Goal: Transaction & Acquisition: Purchase product/service

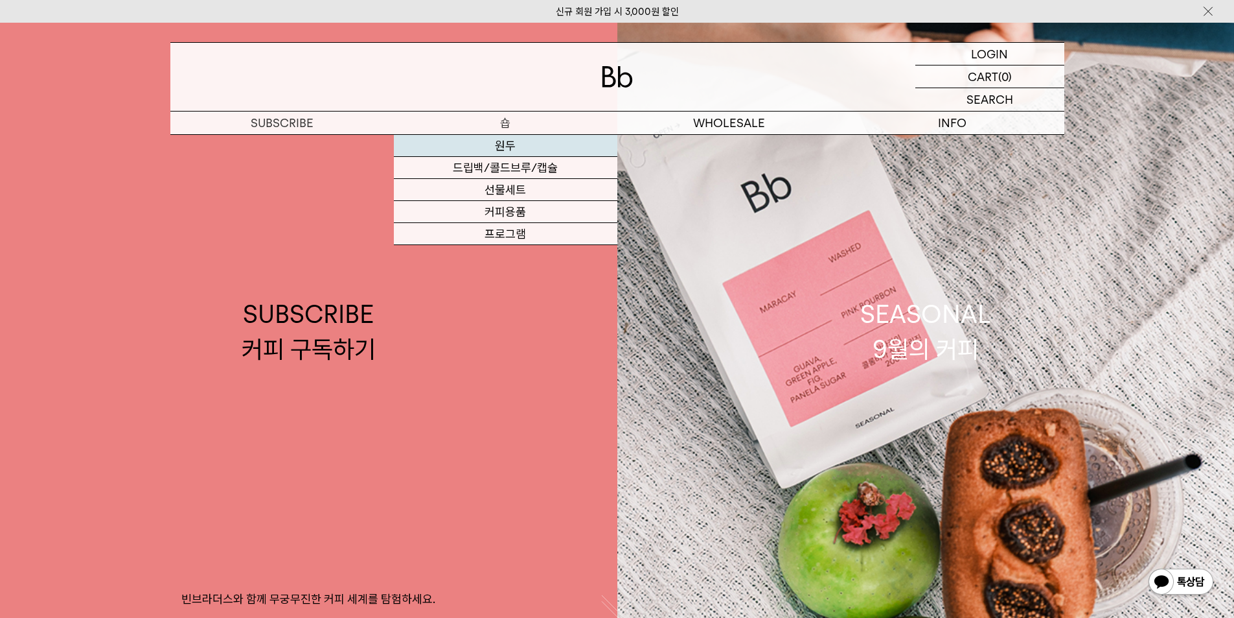
click at [540, 151] on link "원두" at bounding box center [506, 146] width 224 height 22
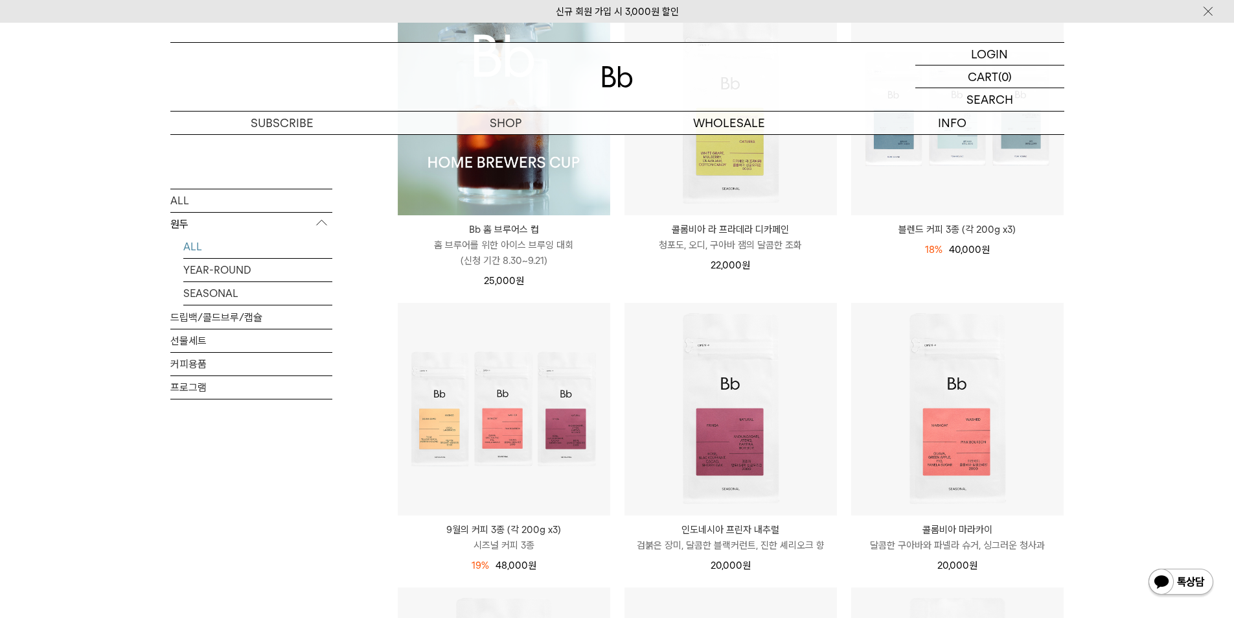
scroll to position [259, 0]
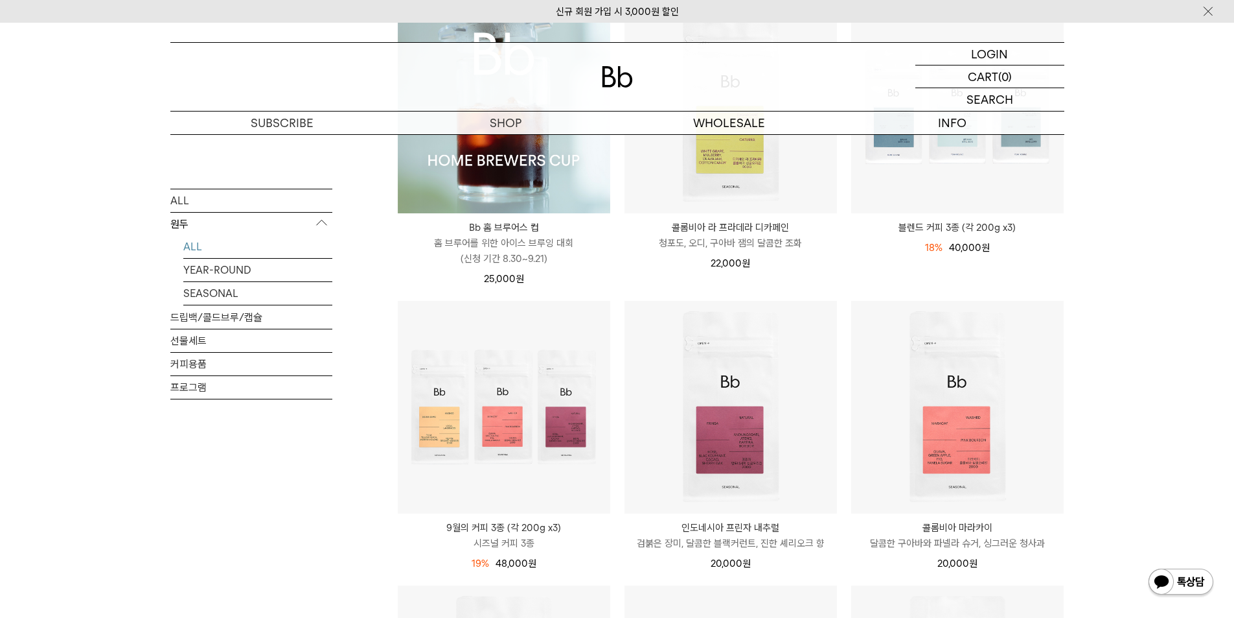
click at [509, 170] on img at bounding box center [504, 107] width 213 height 213
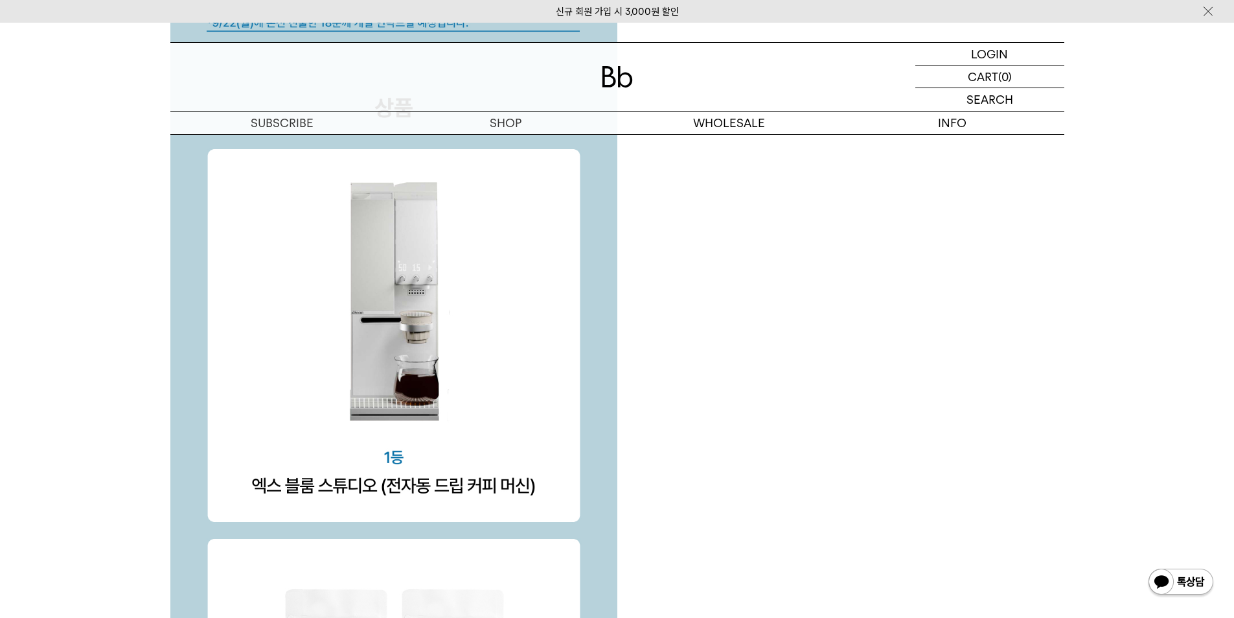
scroll to position [3953, 0]
